Goal: Task Accomplishment & Management: Manage account settings

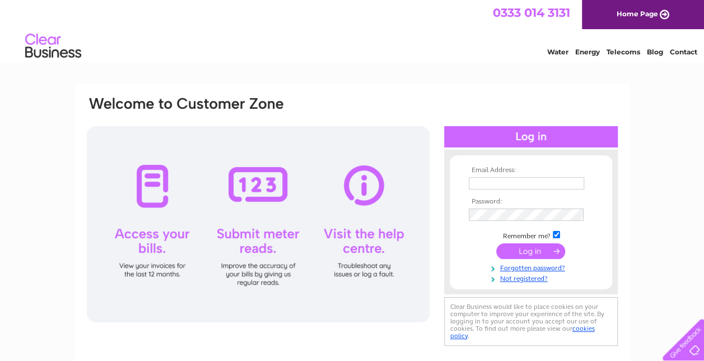
type input "[PERSON_NAME][EMAIL_ADDRESS][DOMAIN_NAME]"
click at [543, 251] on input "submit" at bounding box center [530, 251] width 69 height 16
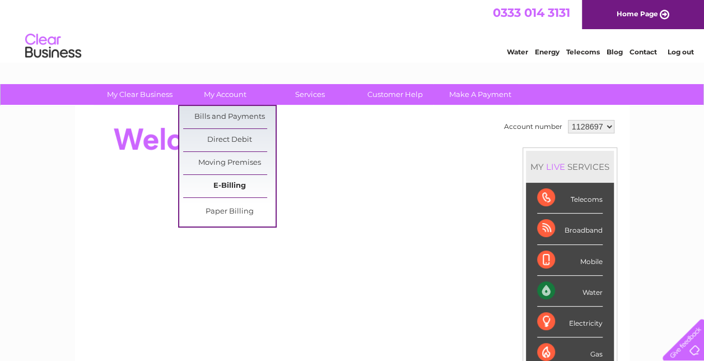
click at [238, 184] on link "E-Billing" at bounding box center [229, 186] width 92 height 22
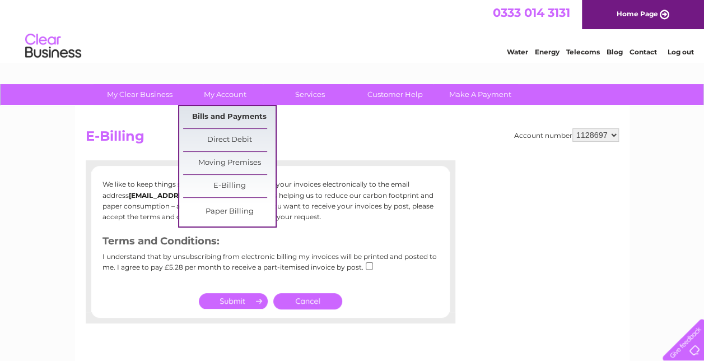
click at [228, 114] on link "Bills and Payments" at bounding box center [229, 117] width 92 height 22
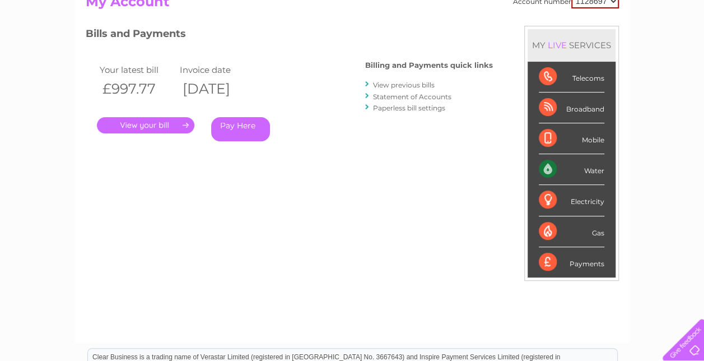
scroll to position [168, 0]
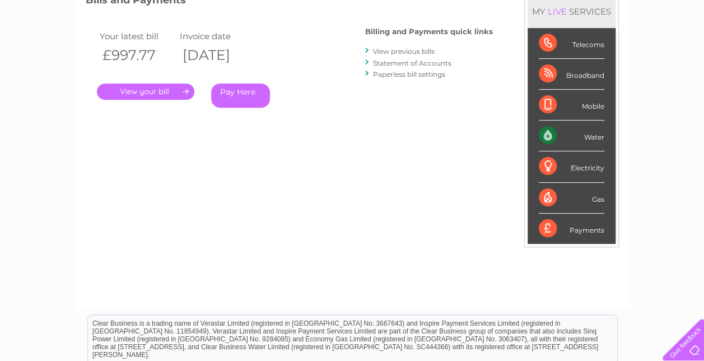
click at [171, 92] on link "." at bounding box center [145, 91] width 97 height 16
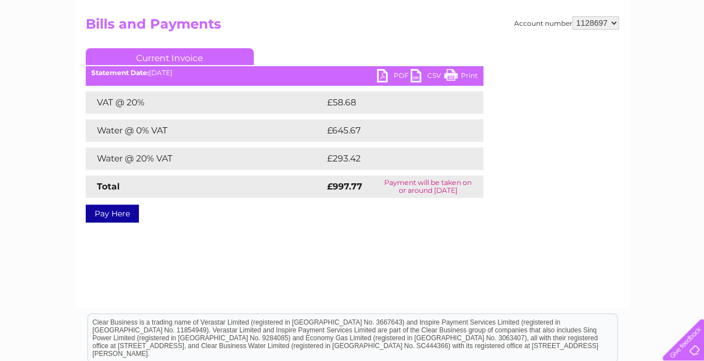
scroll to position [56, 0]
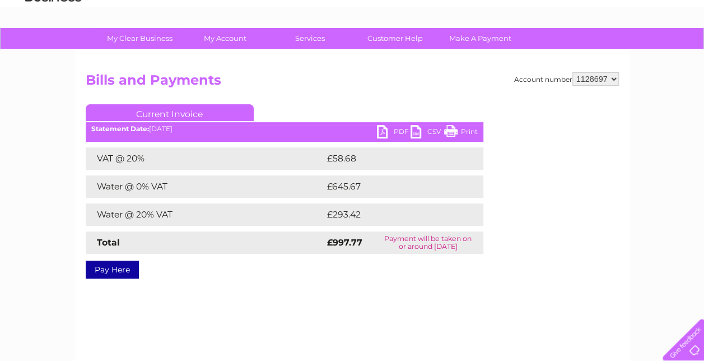
click at [395, 131] on link "PDF" at bounding box center [394, 133] width 34 height 16
